Goal: Task Accomplishment & Management: Manage account settings

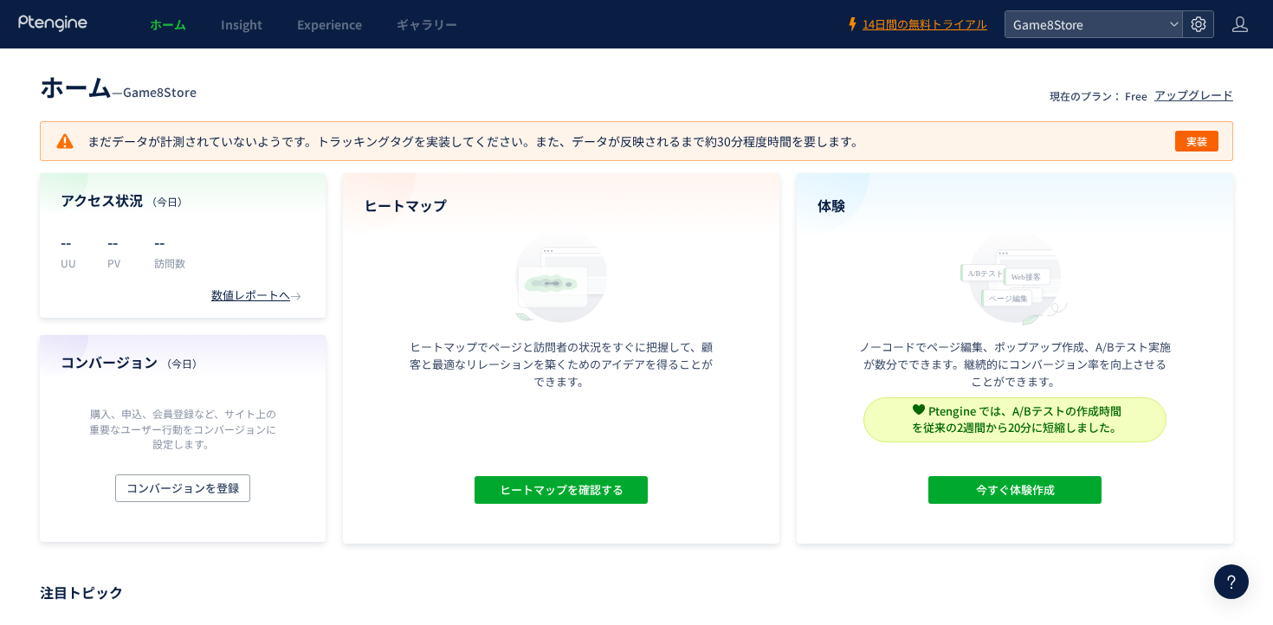
click at [1208, 35] on div at bounding box center [1197, 24] width 31 height 26
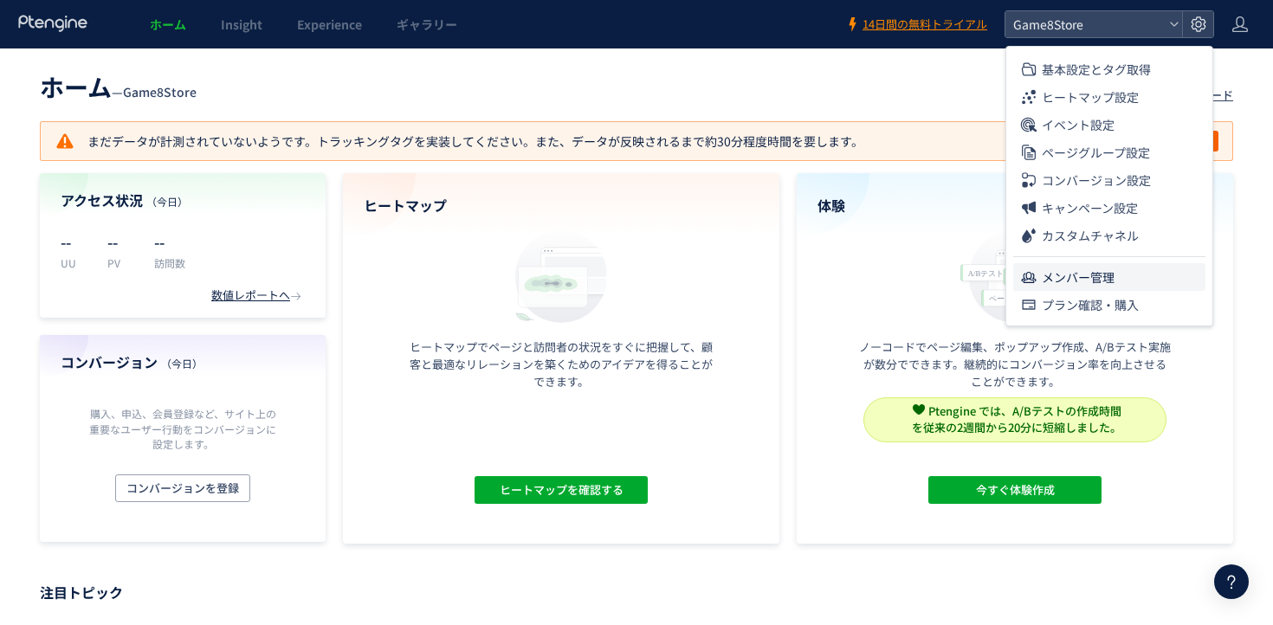
click at [1106, 270] on span "メンバー管理" at bounding box center [1078, 277] width 73 height 28
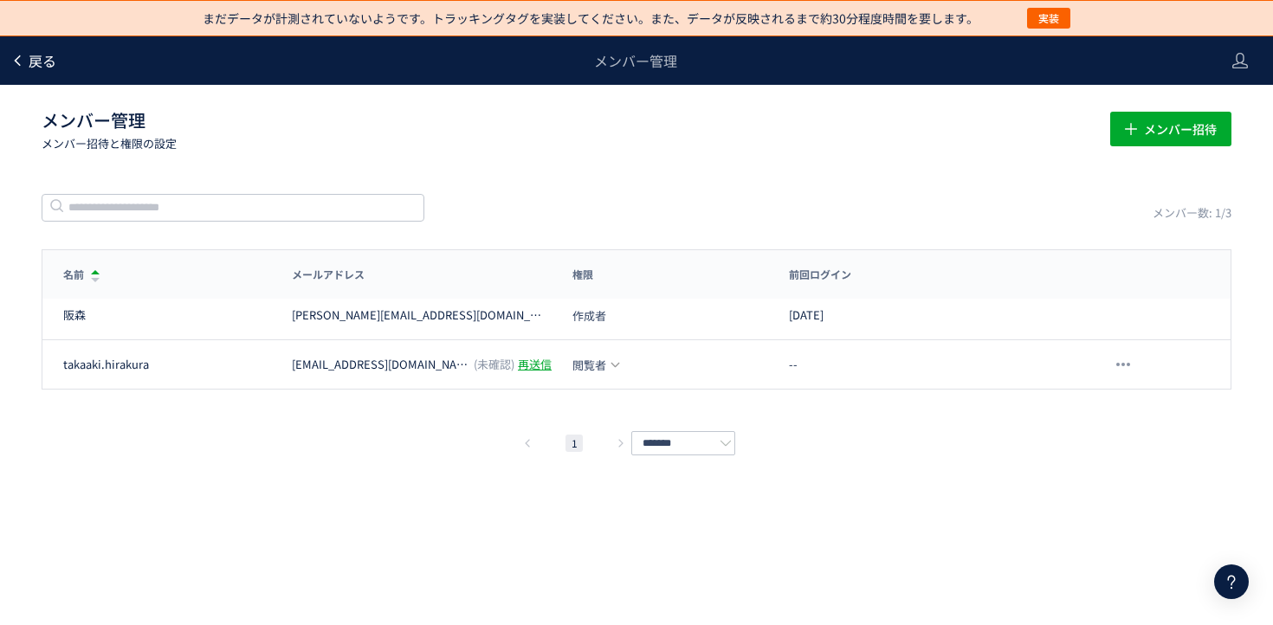
click at [51, 62] on span "戻る" at bounding box center [43, 60] width 28 height 21
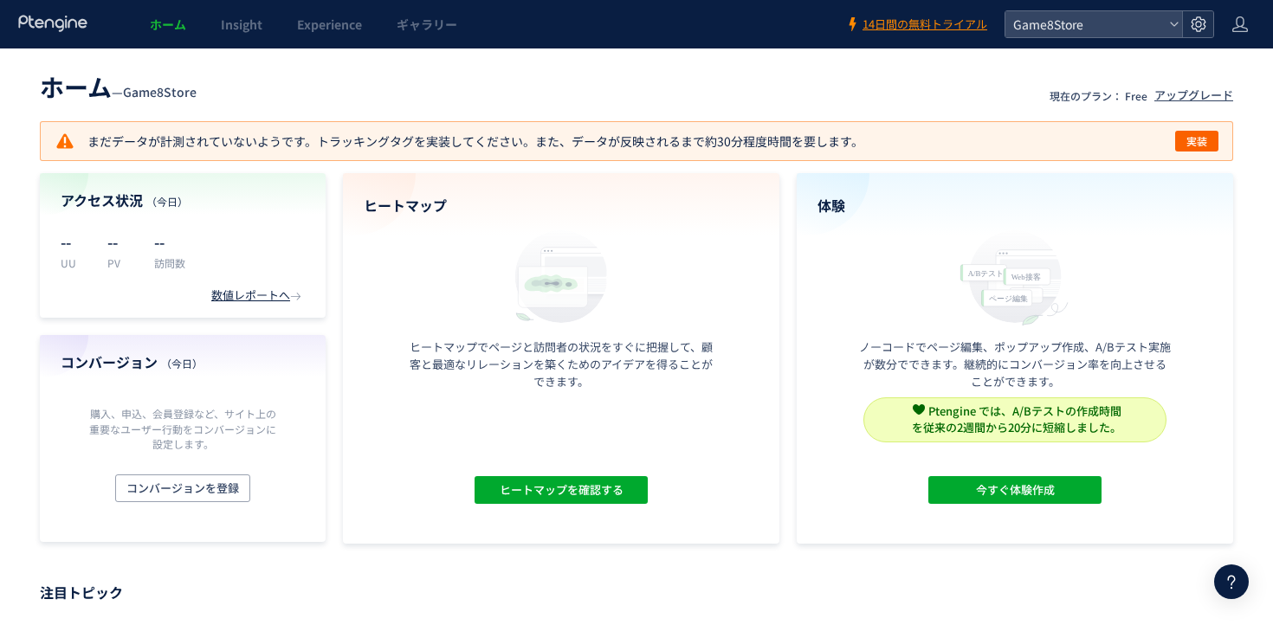
click at [1188, 29] on div at bounding box center [1197, 24] width 31 height 26
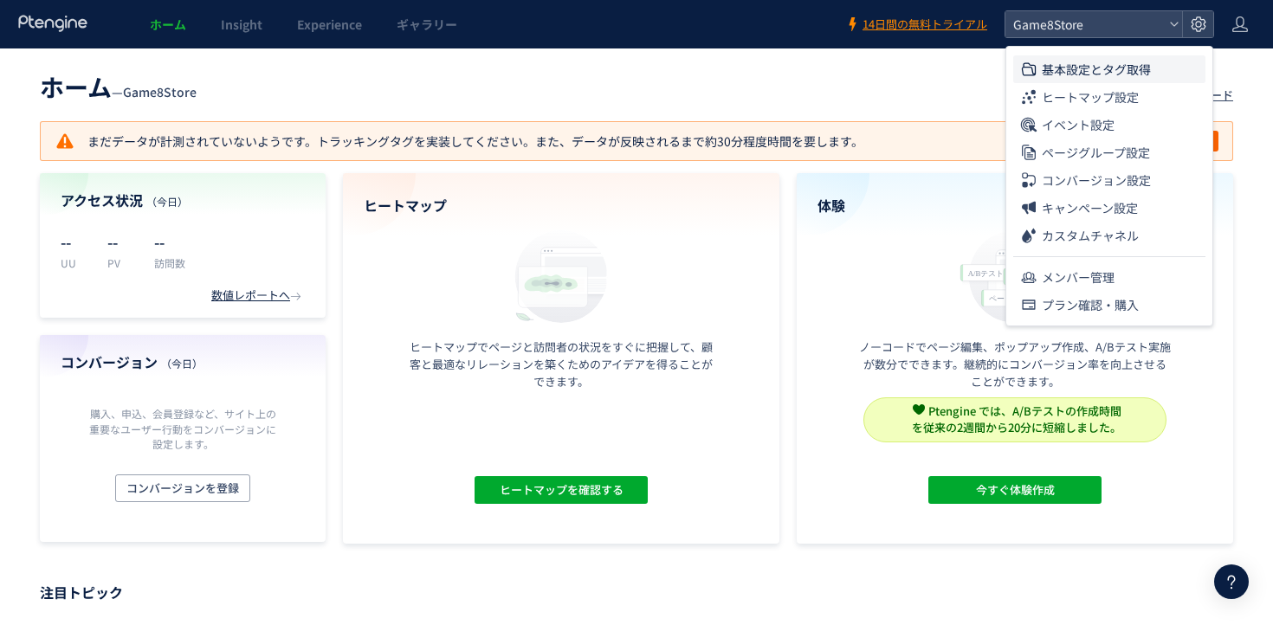
click at [1134, 56] on span "基本設定とタグ取得" at bounding box center [1096, 69] width 109 height 28
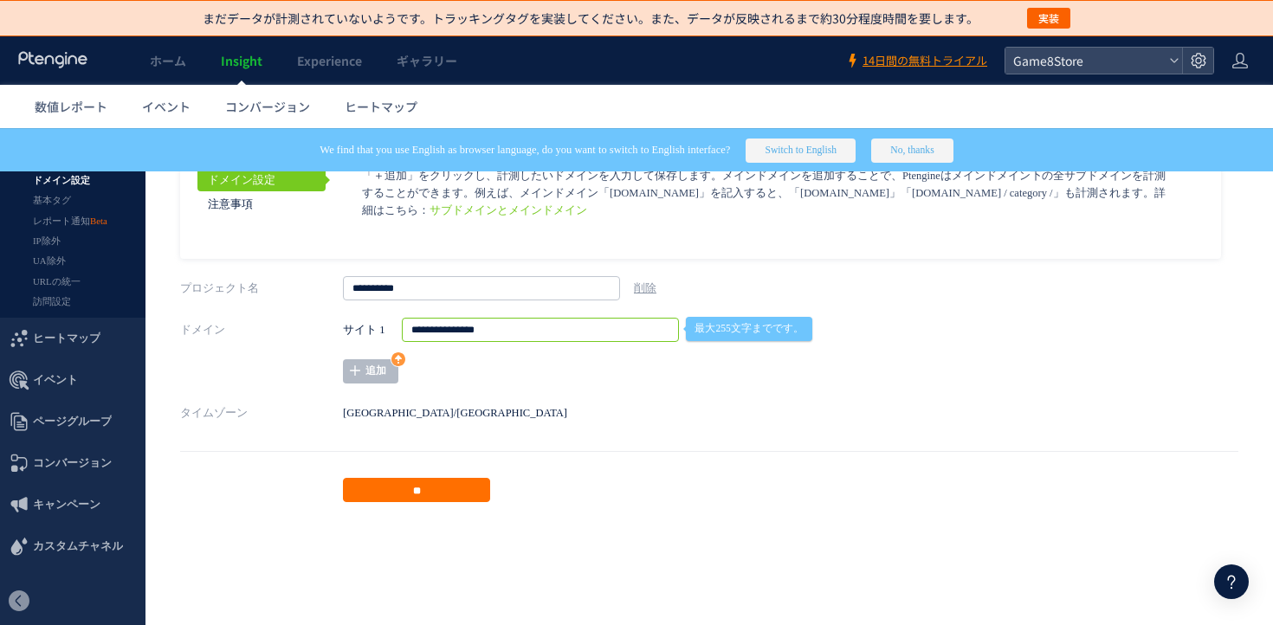
drag, startPoint x: 539, startPoint y: 332, endPoint x: 351, endPoint y: 332, distance: 187.9
click at [351, 332] on div "**********" at bounding box center [689, 330] width 693 height 24
